Goal: Task Accomplishment & Management: Complete application form

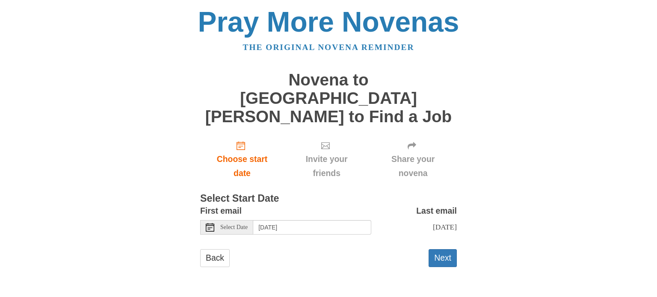
click at [213, 223] on icon at bounding box center [210, 227] width 9 height 9
click at [445, 249] on button "Next" at bounding box center [443, 258] width 28 height 18
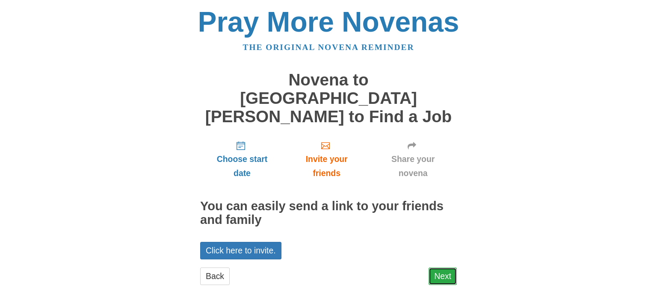
click at [442, 268] on link "Next" at bounding box center [443, 277] width 28 height 18
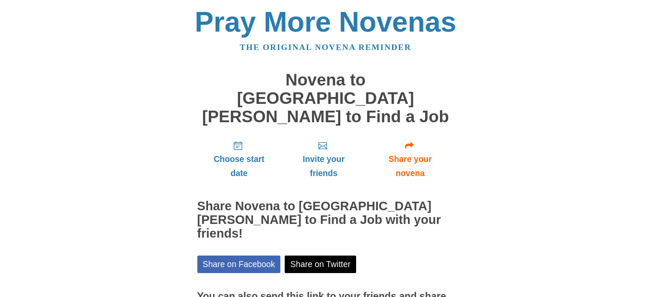
scroll to position [17, 0]
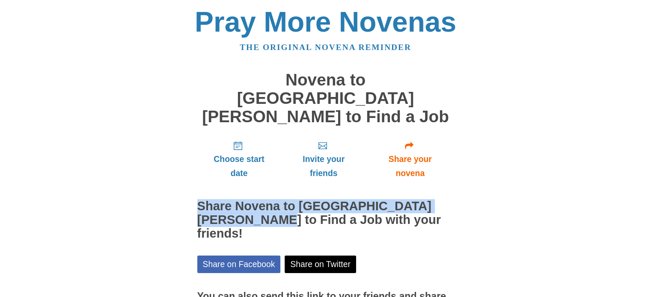
drag, startPoint x: 649, startPoint y: 139, endPoint x: 656, endPoint y: 179, distance: 41.2
click at [650, 179] on html "Pray More Novenas The original novena reminder Novena to St. Joseph to Find a J…" at bounding box center [325, 197] width 651 height 394
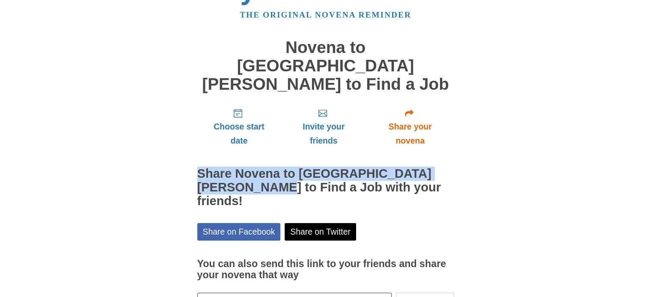
scroll to position [64, 0]
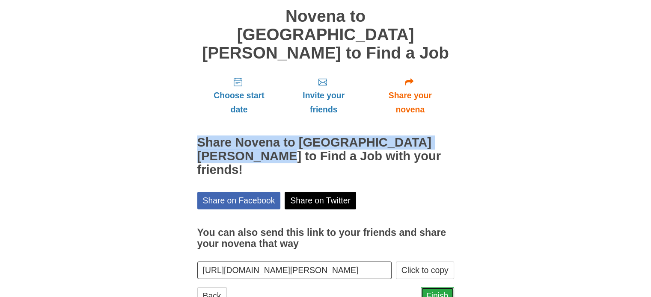
click at [438, 288] on link "Finish" at bounding box center [437, 297] width 33 height 18
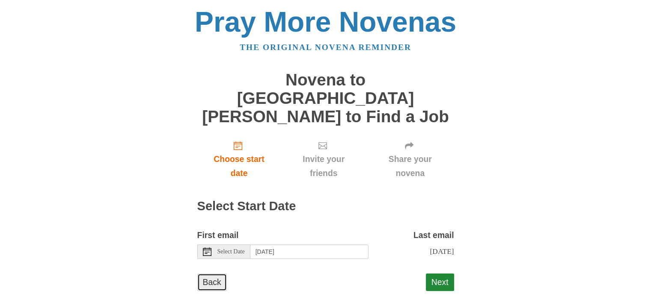
click at [212, 277] on link "Back" at bounding box center [212, 283] width 30 height 18
